Goal: Information Seeking & Learning: Check status

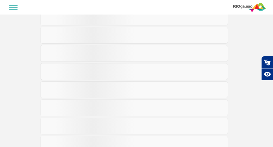
scroll to position [1, 0]
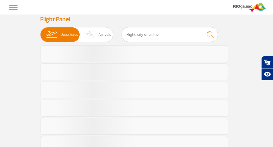
select select
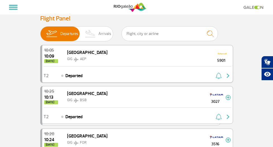
scroll to position [0, 0]
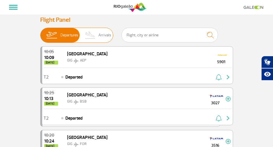
click at [82, 36] on img at bounding box center [90, 35] width 16 height 15
click at [40, 32] on input "Departures Arrivals" at bounding box center [40, 32] width 0 height 0
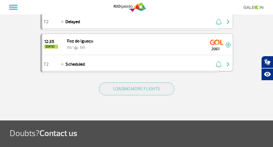
scroll to position [847, 0]
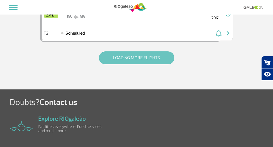
click at [138, 60] on button "LOADING MORE FLIGHTS" at bounding box center [136, 57] width 75 height 13
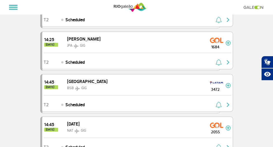
scroll to position [1406, 0]
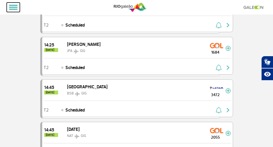
click at [16, 6] on button at bounding box center [13, 8] width 13 height 10
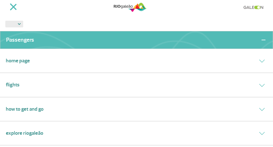
click at [32, 95] on div "Flights" at bounding box center [136, 85] width 273 height 24
click at [28, 88] on div "Flights" at bounding box center [136, 85] width 273 height 24
click at [7, 88] on link "Flights" at bounding box center [13, 85] width 14 height 8
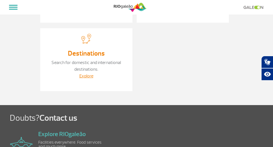
scroll to position [120, 0]
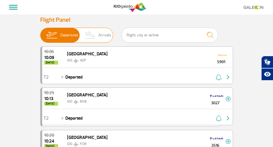
click at [82, 34] on img at bounding box center [90, 35] width 16 height 15
click at [40, 32] on input "Departures Arrivals" at bounding box center [40, 32] width 0 height 0
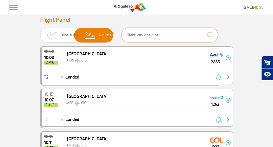
click at [147, 36] on input "text" at bounding box center [170, 35] width 96 height 15
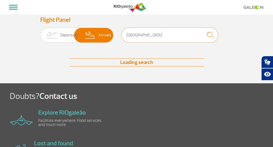
click at [147, 36] on input "LISBON" at bounding box center [170, 35] width 96 height 15
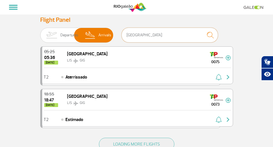
type input "[GEOGRAPHIC_DATA]"
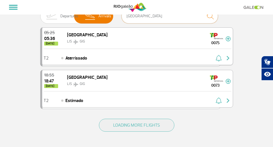
scroll to position [28, 0]
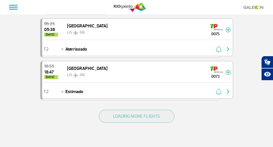
drag, startPoint x: 140, startPoint y: 116, endPoint x: 145, endPoint y: 101, distance: 15.7
click at [140, 116] on button "LOADING MORE FLIGHTS" at bounding box center [136, 116] width 75 height 13
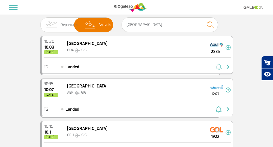
scroll to position [0, 0]
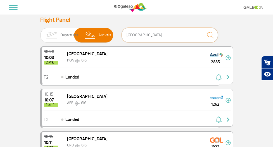
click at [136, 34] on input "[GEOGRAPHIC_DATA]" at bounding box center [170, 35] width 96 height 15
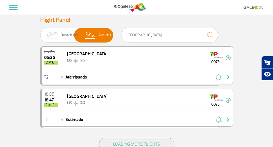
click at [223, 56] on img at bounding box center [216, 55] width 13 height 9
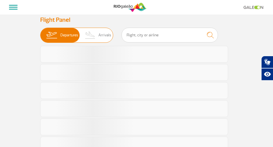
click at [98, 39] on span "Arrivals" at bounding box center [104, 35] width 13 height 15
click at [40, 32] on input "Departures Arrivals" at bounding box center [40, 32] width 0 height 0
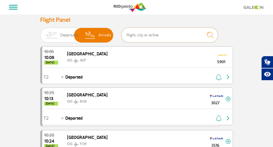
click at [132, 37] on input "text" at bounding box center [170, 35] width 96 height 15
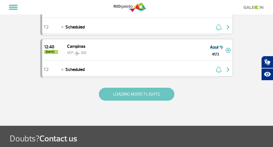
click at [136, 95] on button "LOADING MORE FLIGHTS" at bounding box center [136, 94] width 75 height 13
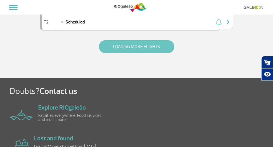
click at [138, 49] on button "LOADING MORE FLIGHTS" at bounding box center [136, 46] width 75 height 13
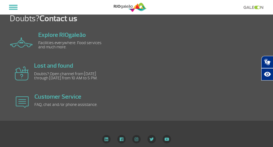
scroll to position [2484, 0]
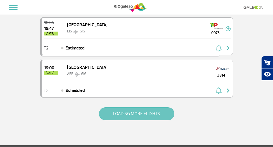
click at [128, 115] on button "LOADING MORE FLIGHTS" at bounding box center [136, 113] width 75 height 13
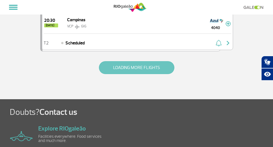
click at [129, 67] on button "LOADING MORE FLIGHTS" at bounding box center [136, 67] width 75 height 13
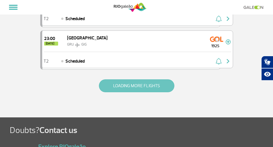
click at [138, 81] on button "LOADING MORE FLIGHTS" at bounding box center [136, 85] width 75 height 13
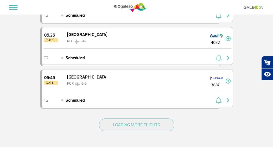
scroll to position [5018, 0]
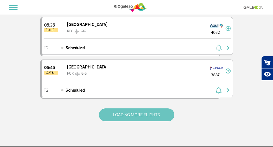
click at [133, 117] on button "LOADING MORE FLIGHTS" at bounding box center [136, 114] width 75 height 13
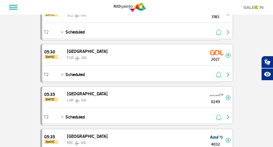
scroll to position [4934, 0]
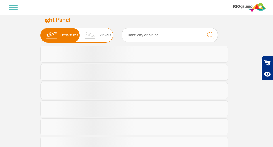
click at [98, 36] on span "Arrivals" at bounding box center [104, 35] width 13 height 15
click at [40, 32] on input "Departures Arrivals" at bounding box center [40, 32] width 0 height 0
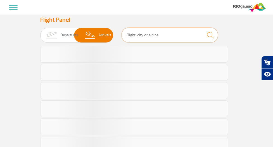
click at [130, 34] on input "text" at bounding box center [170, 35] width 96 height 15
type input "LI"
select select
type input "[GEOGRAPHIC_DATA]"
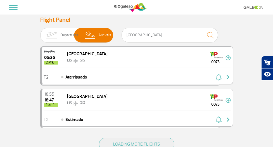
click at [122, 66] on div "05:25 05:36 [DATE] Lisboa LIS GIG 0075" at bounding box center [137, 57] width 191 height 21
click at [126, 58] on div "05:25 05:36 [DATE] Lisboa LIS GIG 0075" at bounding box center [137, 57] width 191 height 21
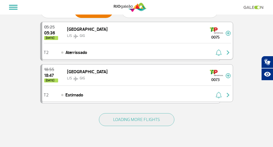
scroll to position [28, 0]
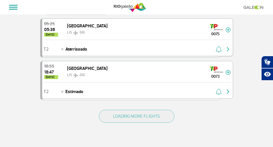
click at [233, 33] on div "05:25 05:36 [DATE] Lisboa LIS GIG 0075" at bounding box center [137, 29] width 191 height 21
click at [231, 29] on img at bounding box center [228, 29] width 5 height 5
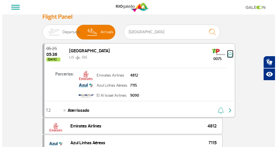
scroll to position [0, 0]
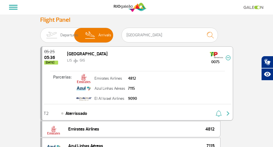
click at [65, 117] on span "Aterrissado" at bounding box center [76, 113] width 22 height 7
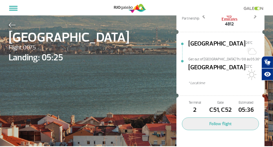
scroll to position [48, 0]
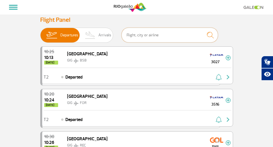
click at [133, 36] on input "text" at bounding box center [170, 35] width 96 height 15
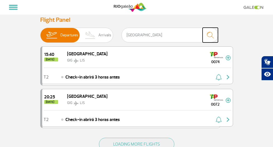
click at [212, 37] on img "submit" at bounding box center [210, 34] width 12 height 11
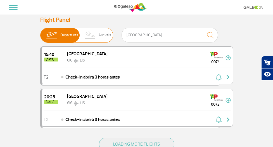
click at [82, 38] on img at bounding box center [90, 35] width 16 height 15
click at [40, 32] on input "Departures Arrivals" at bounding box center [40, 32] width 0 height 0
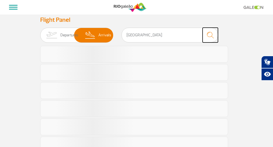
click at [210, 38] on img "submit" at bounding box center [210, 34] width 12 height 11
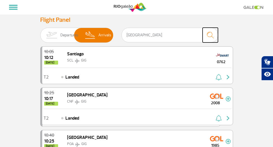
click at [214, 35] on img "submit" at bounding box center [210, 34] width 12 height 11
click at [213, 35] on img "submit" at bounding box center [210, 34] width 12 height 11
click at [167, 34] on input "[GEOGRAPHIC_DATA]" at bounding box center [170, 35] width 96 height 15
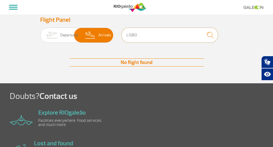
type input "[GEOGRAPHIC_DATA]"
